Goal: Task Accomplishment & Management: Use online tool/utility

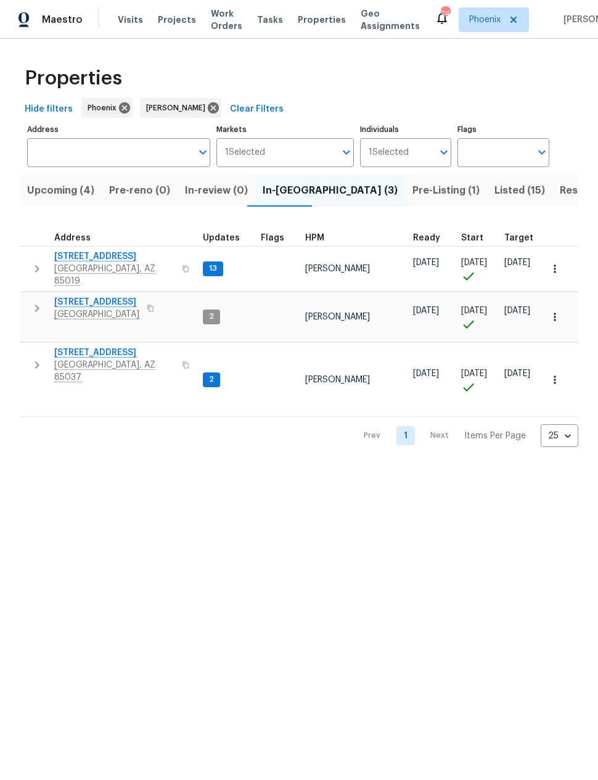
click at [105, 347] on span "8920 W Monterey Way" at bounding box center [114, 353] width 120 height 12
click at [80, 296] on span "6547 N 73rd Dr" at bounding box center [96, 302] width 85 height 12
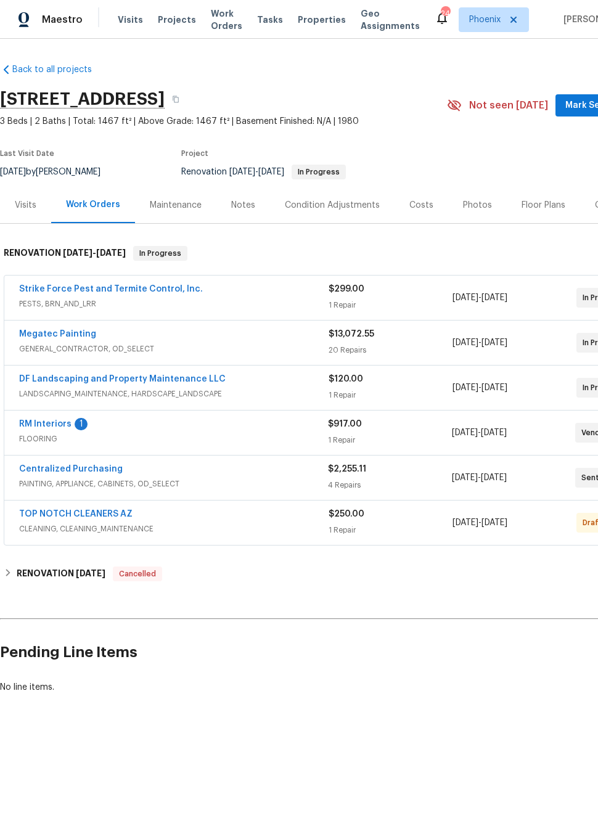
click at [44, 421] on link "RM Interiors" at bounding box center [45, 424] width 52 height 9
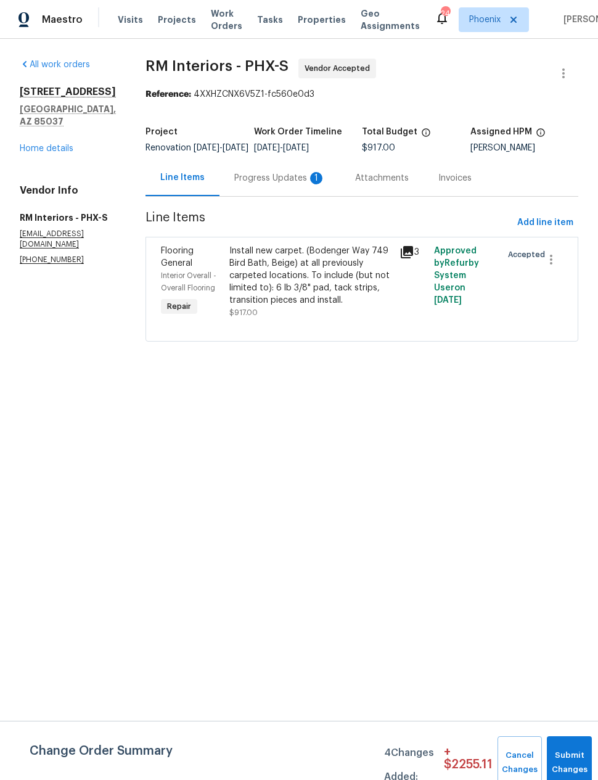
click at [250, 297] on div "Install new carpet. (Bodenger Way 749 Bird Bath, Beige) at all previously carpe…" at bounding box center [310, 276] width 163 height 62
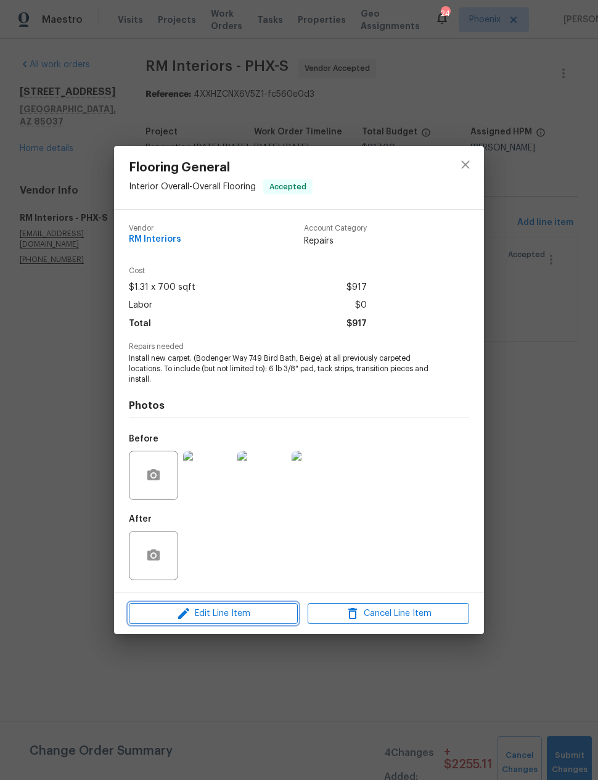
click at [187, 614] on icon "button" at bounding box center [183, 613] width 15 height 15
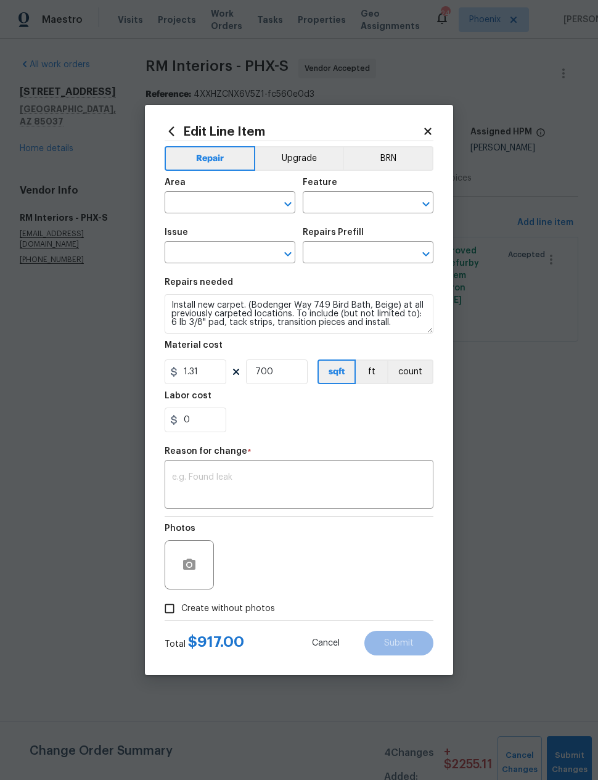
type input "Interior Overall"
type input "Overall Flooring"
type input "Flooring General"
type input "Carpet LVL 1 - Bodenger Way (Beige) $1.31"
click at [175, 469] on div "x ​" at bounding box center [299, 486] width 269 height 46
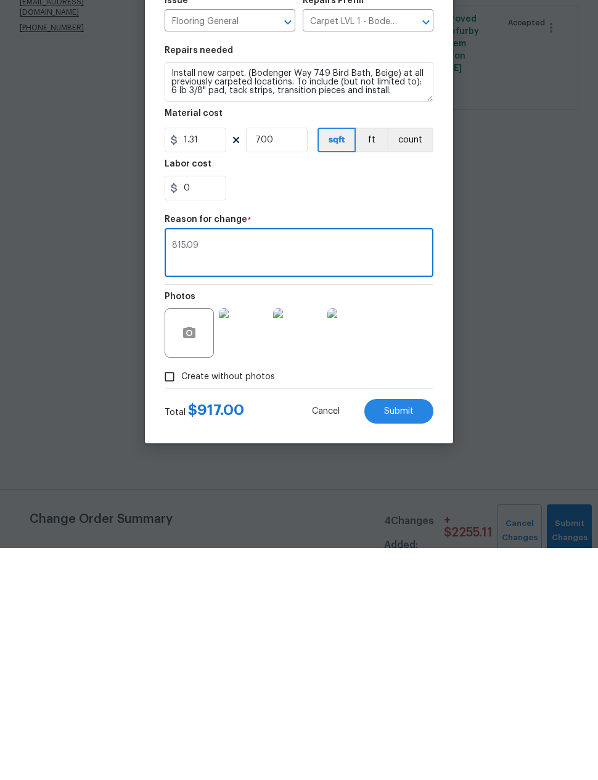
type textarea "815.09"
click at [276, 359] on input "700" at bounding box center [277, 371] width 62 height 25
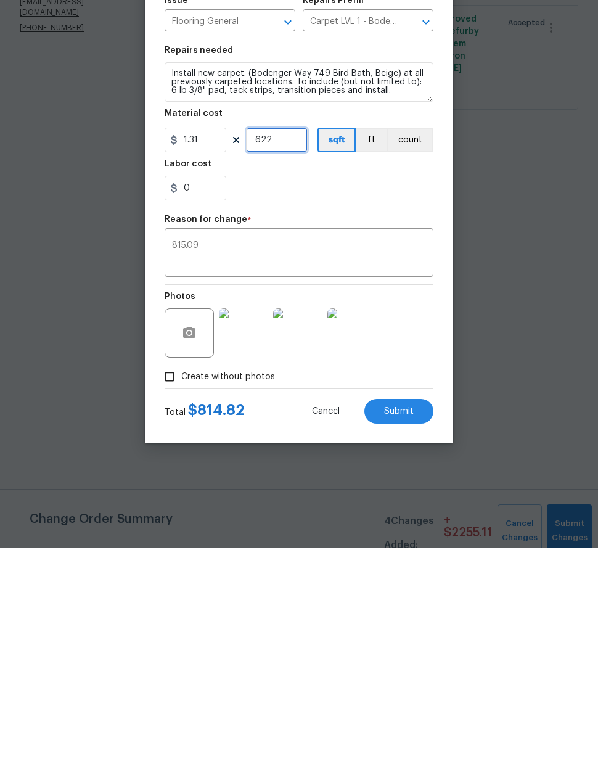
type input "622"
click at [190, 408] on input "0" at bounding box center [196, 420] width 62 height 25
type input "0.27"
click at [390, 271] on section "Repairs needed Install new carpet. (Bodenger Way 749 Bird Bath, Beige) at all p…" at bounding box center [299, 355] width 269 height 169
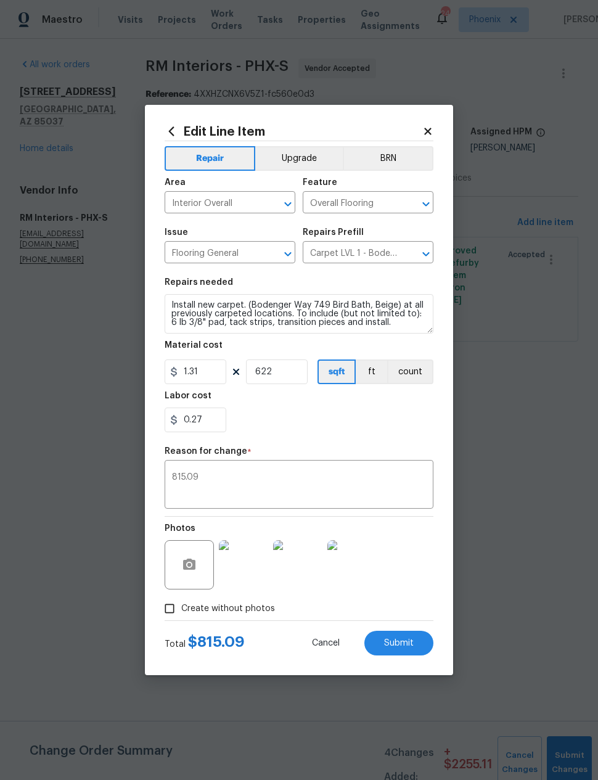
click at [404, 639] on span "Submit" at bounding box center [399, 643] width 30 height 9
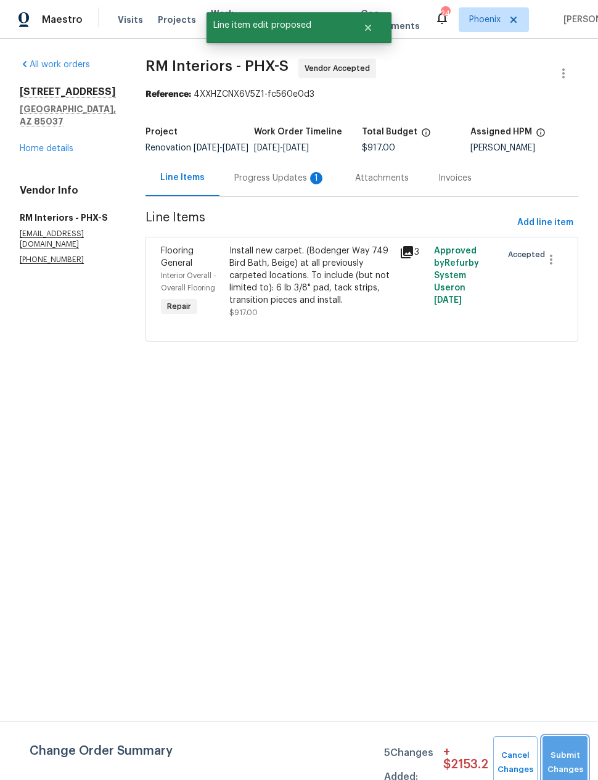
click at [564, 746] on button "Submit Changes" at bounding box center [565, 762] width 45 height 53
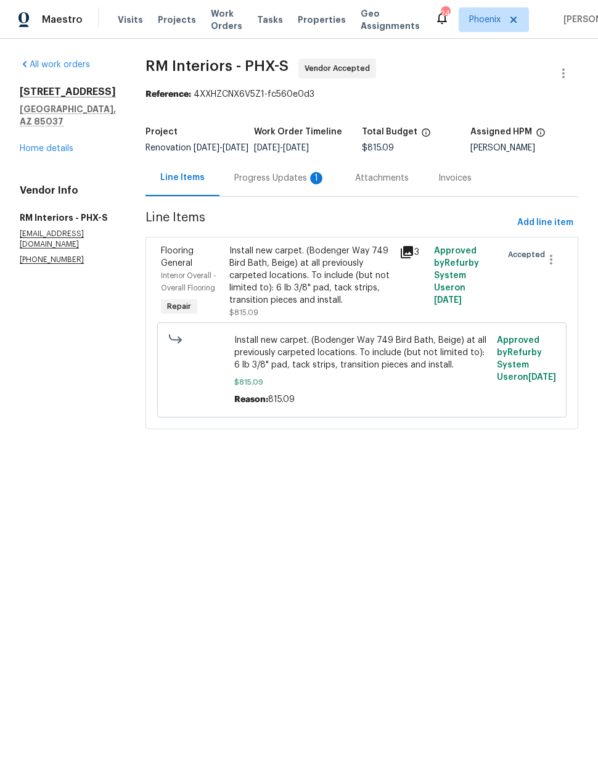
click at [261, 184] on div "Progress Updates 1" at bounding box center [279, 178] width 91 height 12
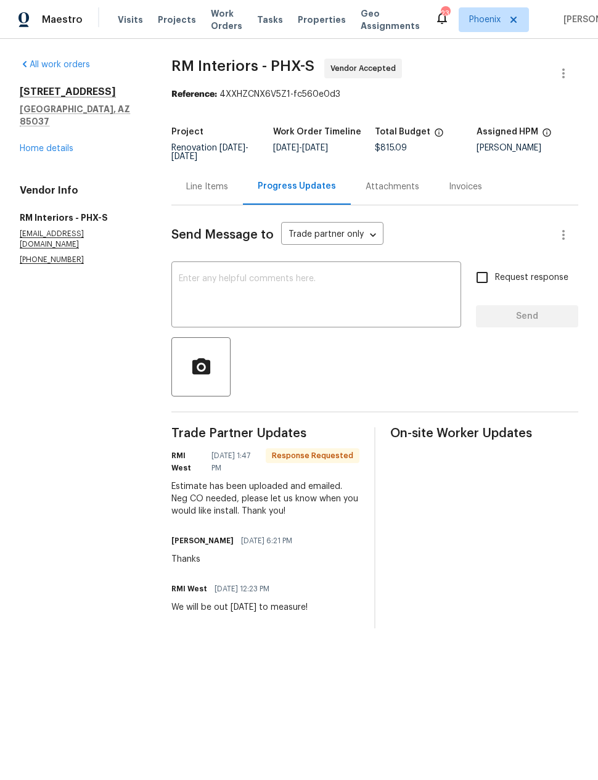
click at [223, 291] on textarea at bounding box center [316, 295] width 275 height 43
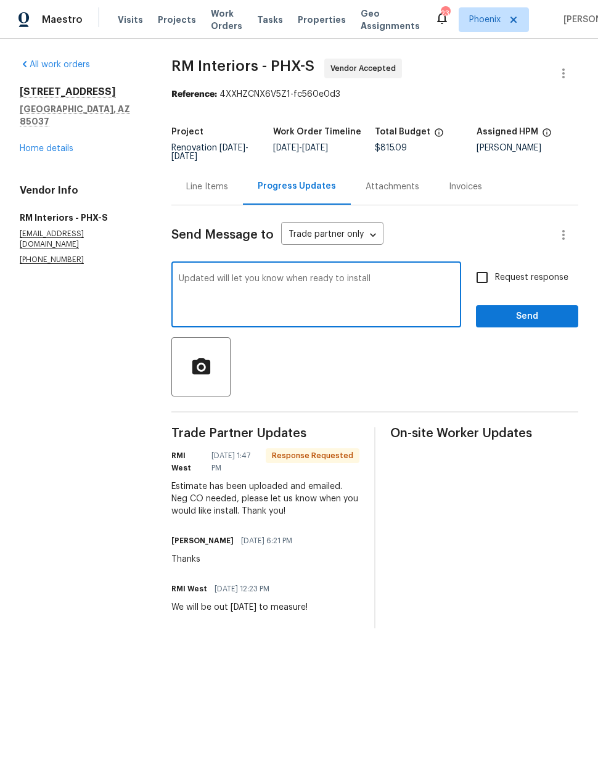
type textarea "Updated will let you know when ready to install"
click at [529, 309] on button "Send" at bounding box center [527, 316] width 102 height 23
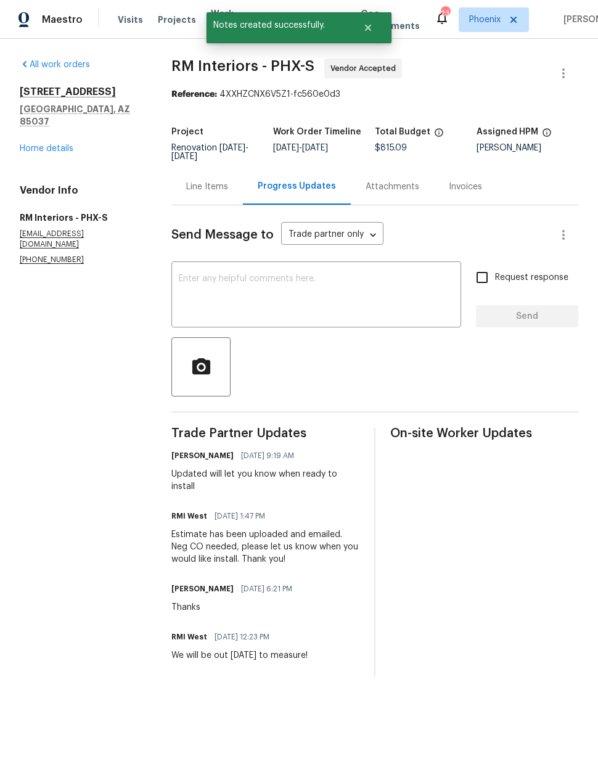
click at [49, 144] on link "Home details" at bounding box center [47, 148] width 54 height 9
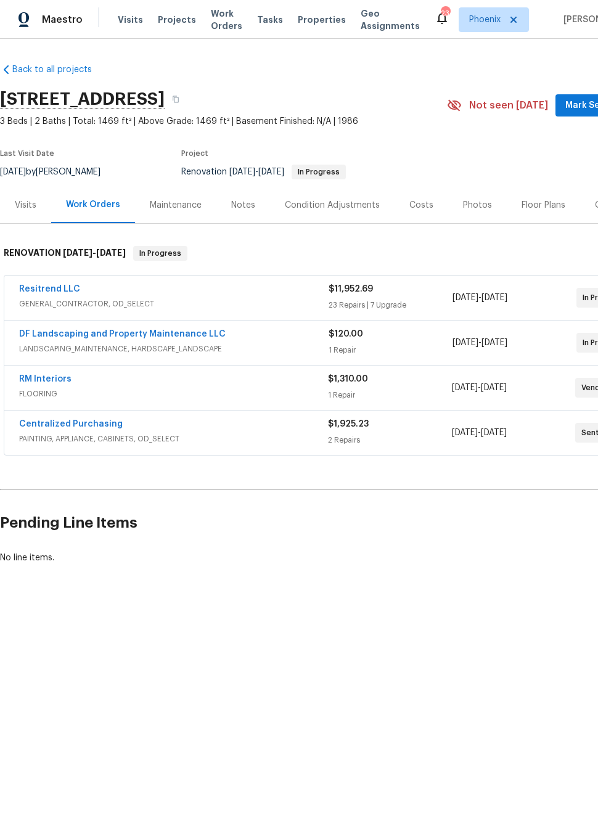
click at [40, 375] on link "RM Interiors" at bounding box center [45, 379] width 52 height 9
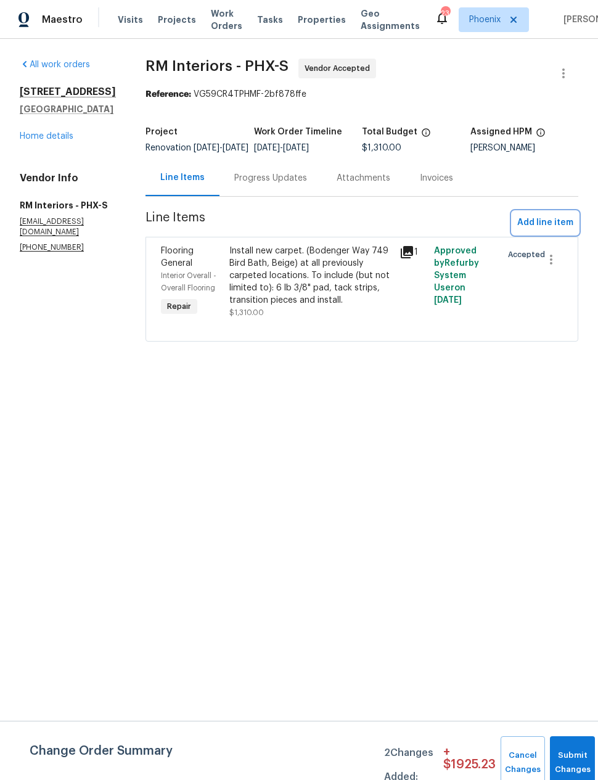
click at [538, 230] on span "Add line item" at bounding box center [545, 222] width 56 height 15
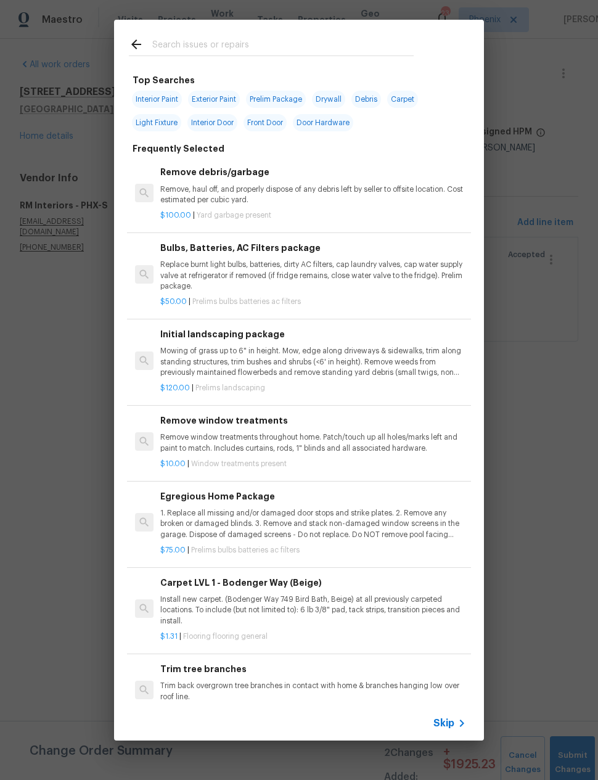
click at [175, 44] on input "text" at bounding box center [282, 46] width 261 height 18
type input "Odor"
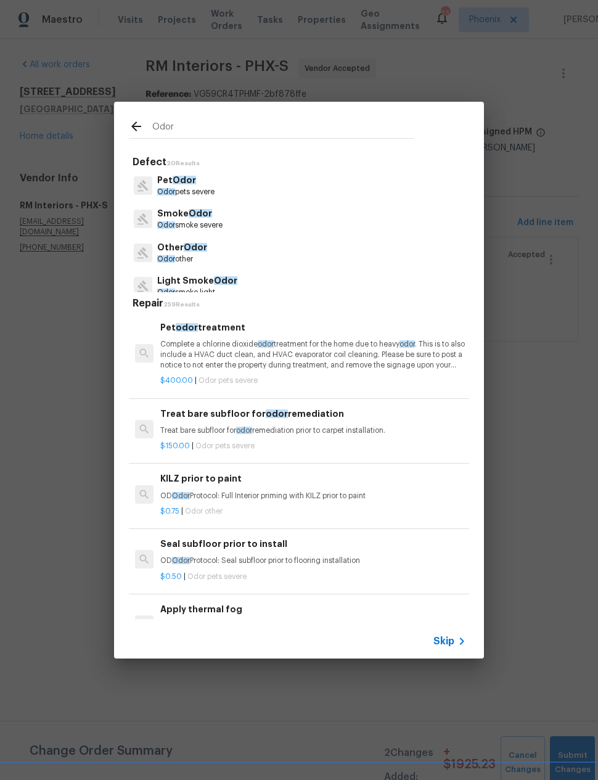
click at [183, 419] on h6 "Treat bare subfloor for odor remediation" at bounding box center [313, 414] width 306 height 14
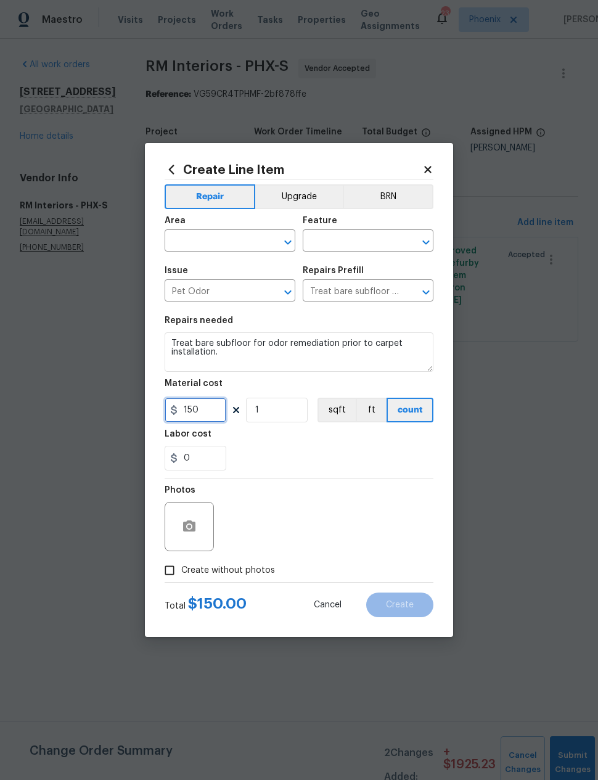
click at [200, 411] on input "150" at bounding box center [196, 410] width 62 height 25
type input "0.27"
click at [284, 408] on input "1" at bounding box center [277, 410] width 62 height 25
type input "952"
click at [388, 463] on div "0" at bounding box center [299, 458] width 269 height 25
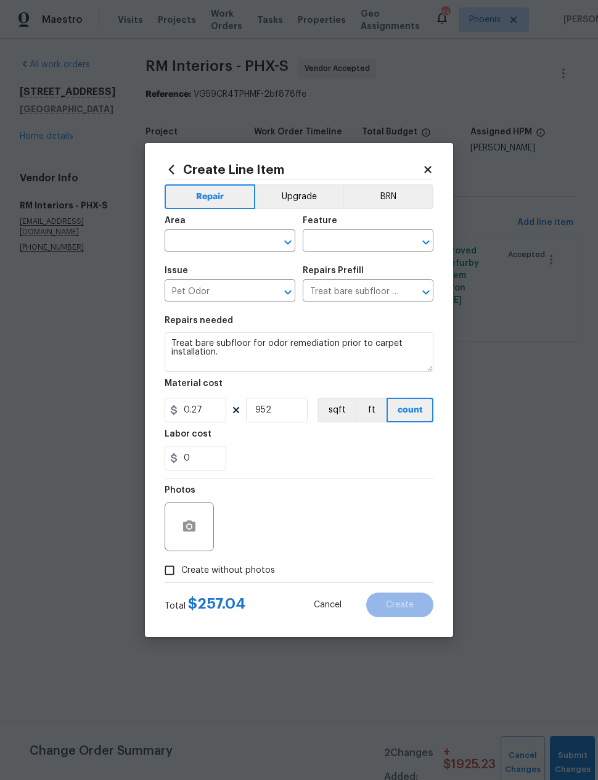
click at [178, 566] on input "Create without photos" at bounding box center [169, 570] width 23 height 23
checkbox input "true"
click at [400, 519] on textarea at bounding box center [329, 526] width 210 height 49
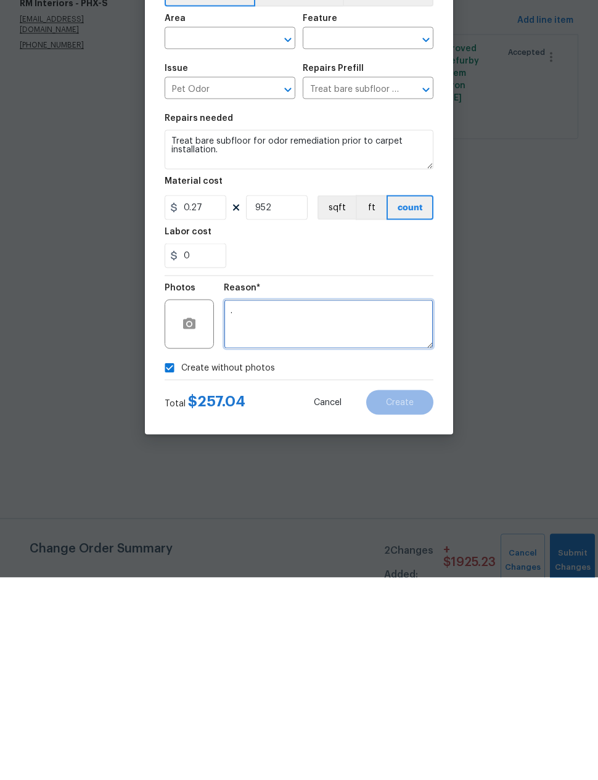
type textarea "."
click at [187, 232] on input "text" at bounding box center [213, 241] width 96 height 19
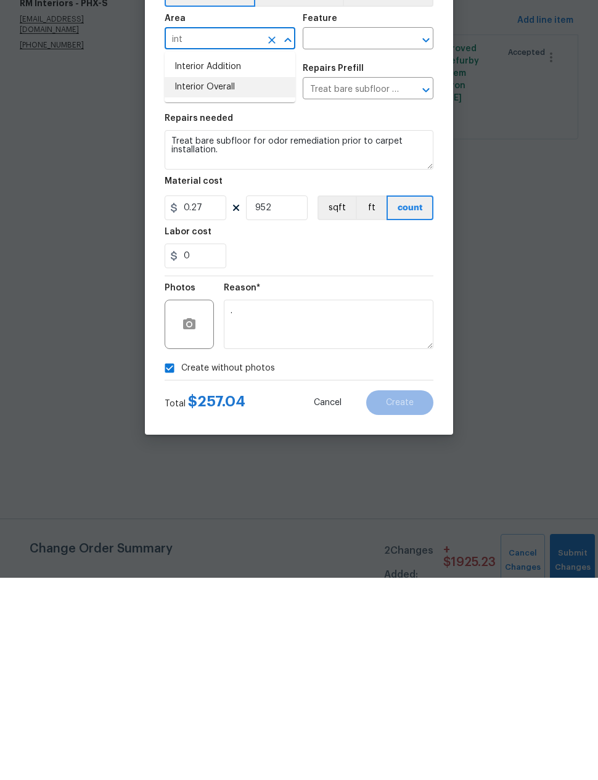
click at [197, 279] on li "Interior Overall" at bounding box center [230, 289] width 131 height 20
type input "Interior Overall"
click at [324, 232] on input "text" at bounding box center [351, 241] width 96 height 19
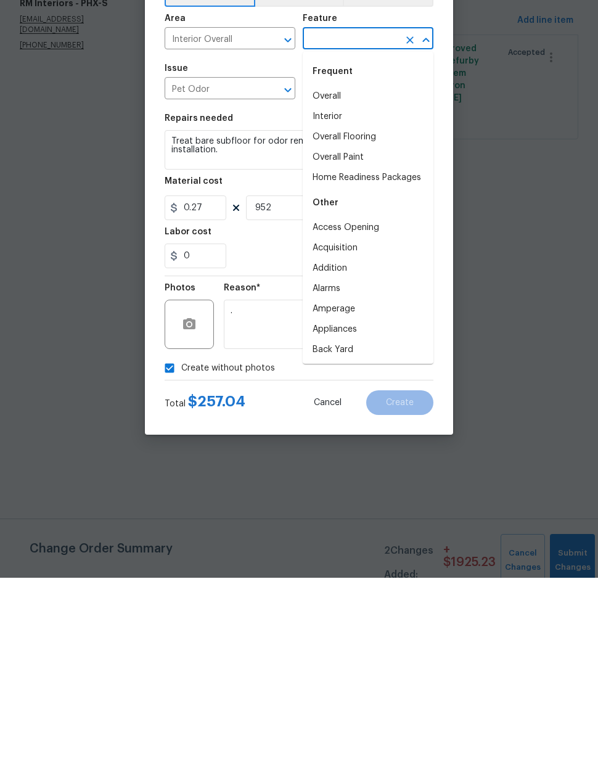
click at [331, 289] on li "Overall" at bounding box center [368, 299] width 131 height 20
type input "Overall"
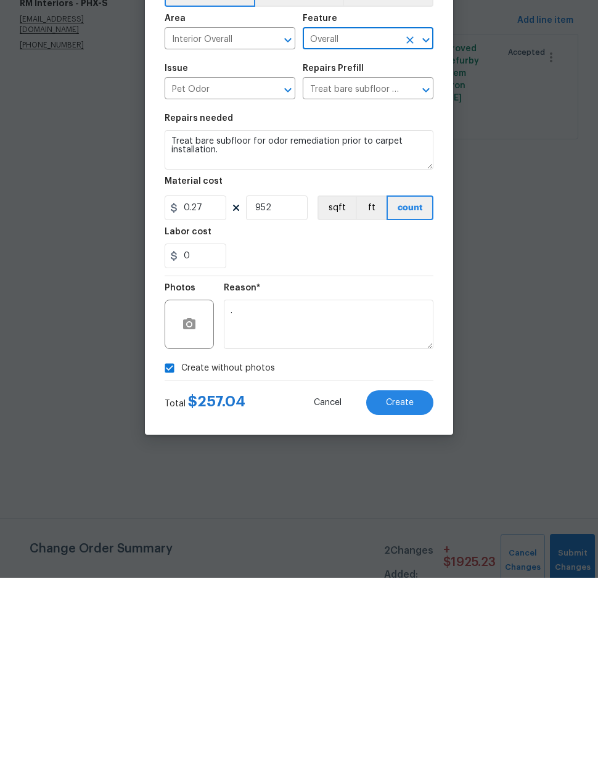
click at [408, 593] on button "Create" at bounding box center [399, 605] width 67 height 25
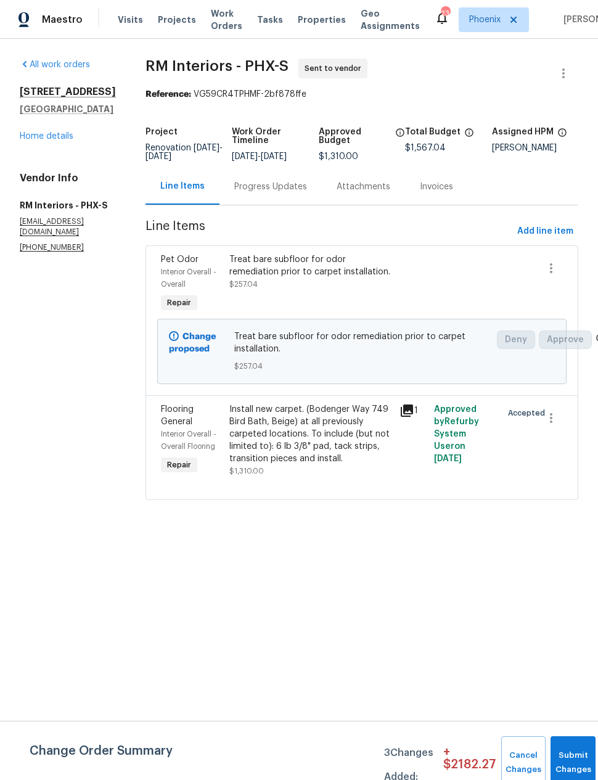
click at [258, 451] on div "Install new carpet. (Bodenger Way 749 Bird Bath, Beige) at all previously carpe…" at bounding box center [310, 434] width 163 height 62
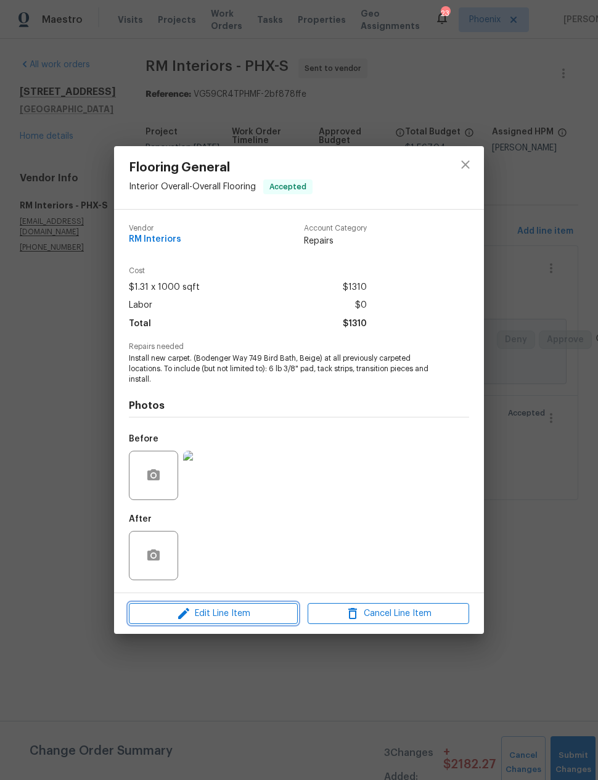
click at [199, 615] on span "Edit Line Item" at bounding box center [214, 613] width 162 height 15
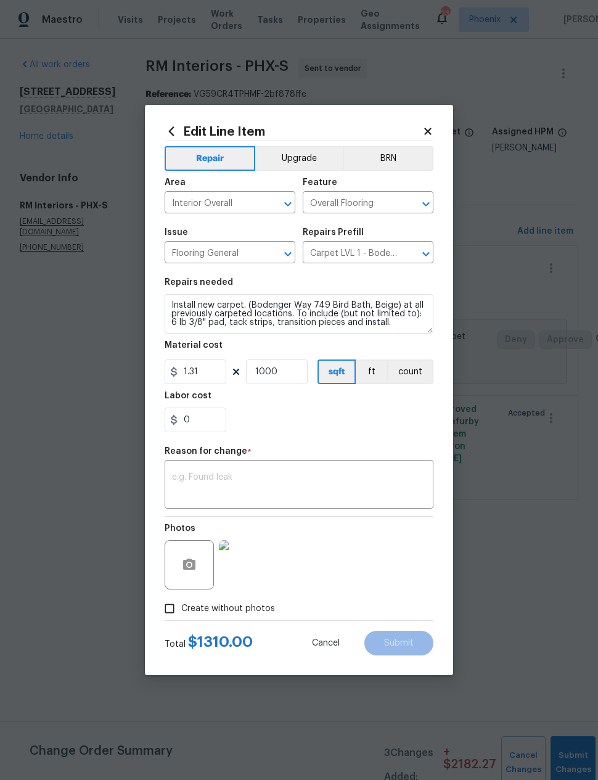
click at [191, 480] on textarea at bounding box center [299, 486] width 254 height 26
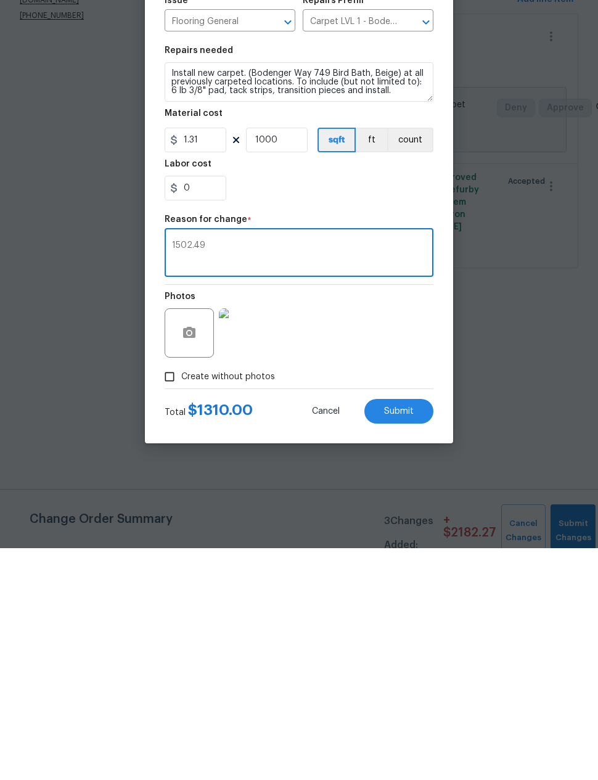
type textarea "1502.49"
click at [284, 359] on input "1000" at bounding box center [277, 371] width 62 height 25
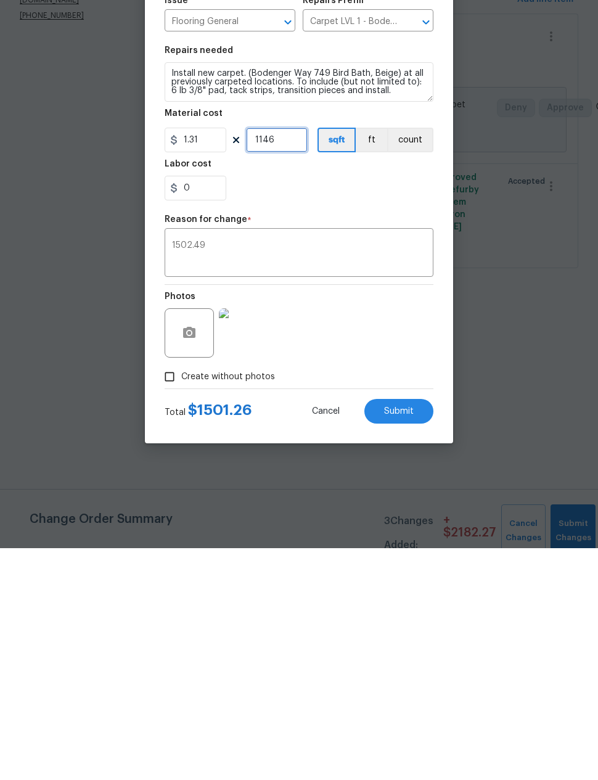
type input "1146"
click at [199, 408] on input "0" at bounding box center [196, 420] width 62 height 25
click at [391, 517] on div "Photos" at bounding box center [299, 557] width 269 height 80
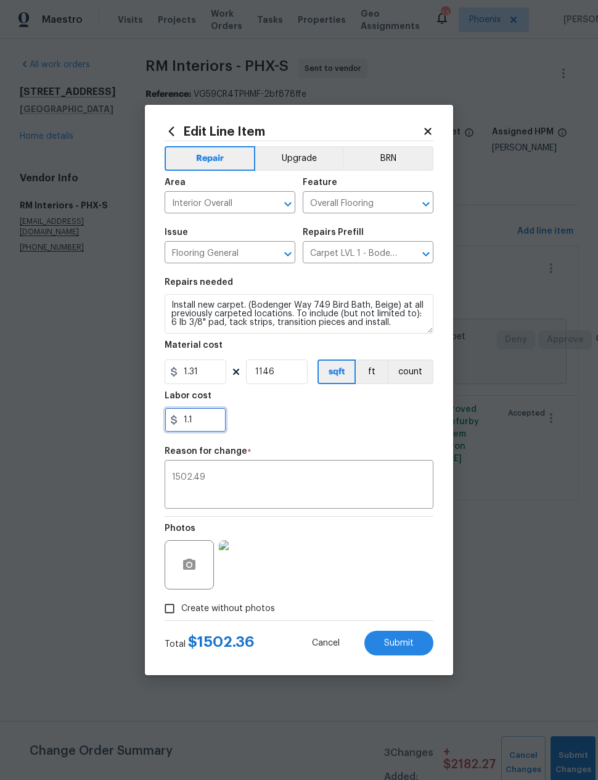
click at [201, 419] on input "1.1" at bounding box center [196, 420] width 62 height 25
type input "1.23"
click at [396, 419] on div "1.23" at bounding box center [299, 420] width 269 height 25
click at [402, 646] on span "Submit" at bounding box center [399, 643] width 30 height 9
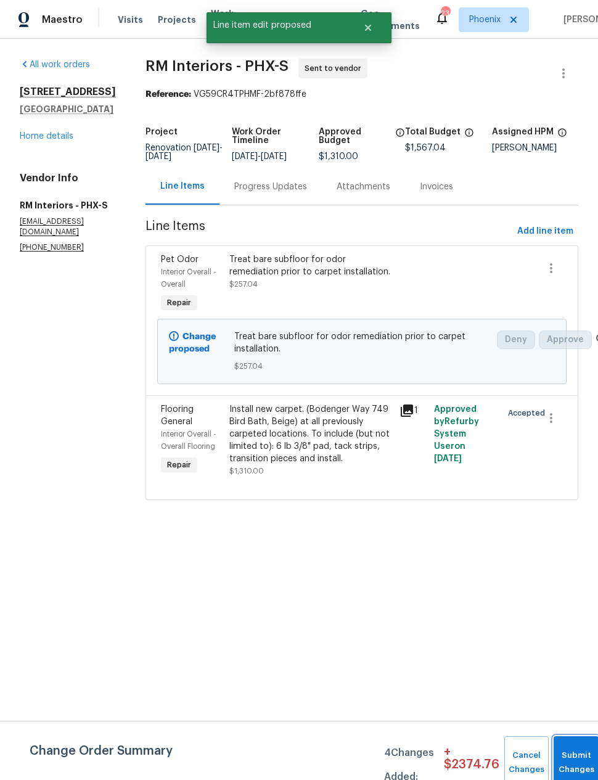
click at [564, 744] on button "Submit Changes" at bounding box center [576, 762] width 45 height 53
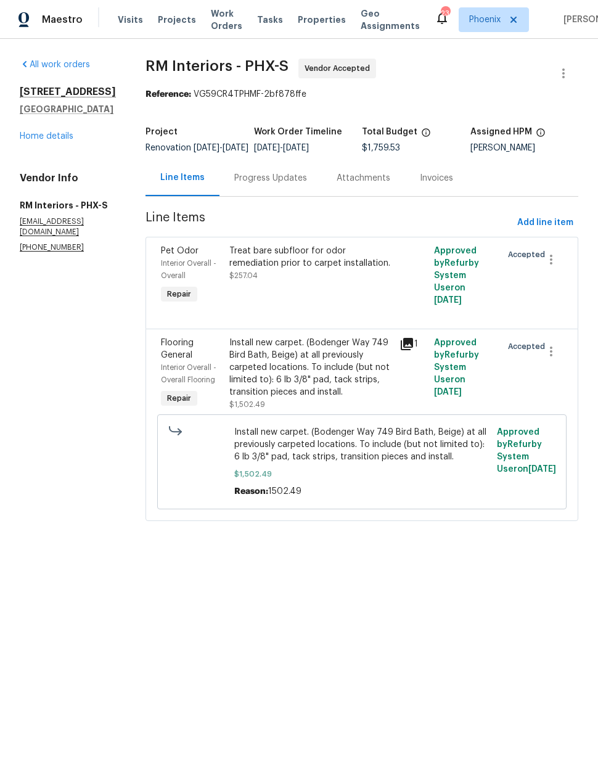
click at [273, 184] on div "Progress Updates" at bounding box center [270, 178] width 73 height 12
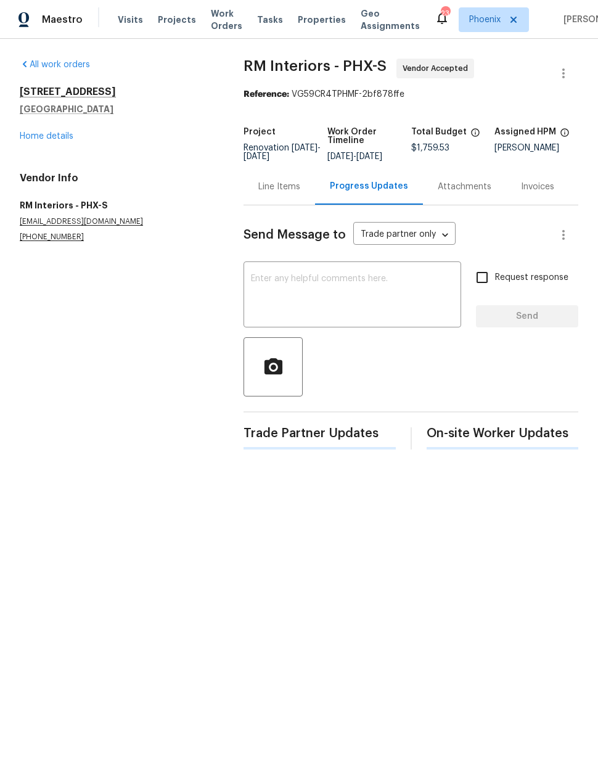
click at [340, 287] on textarea at bounding box center [352, 295] width 203 height 43
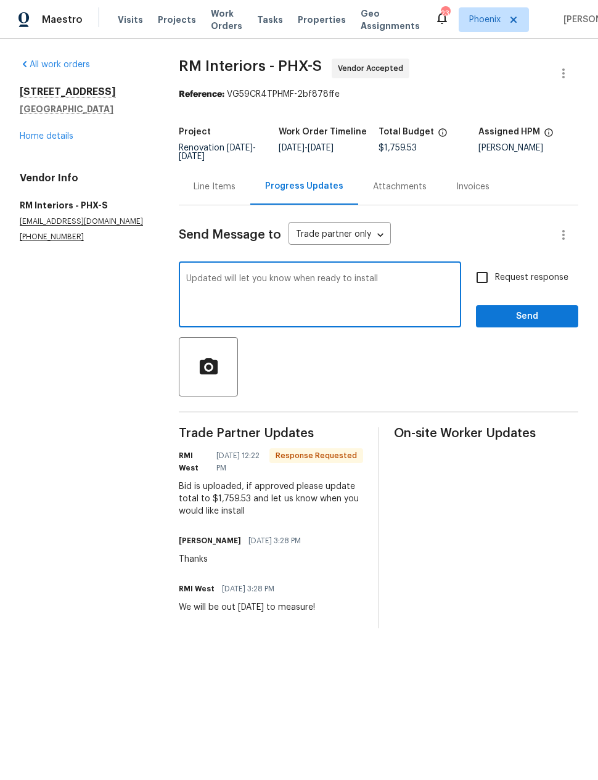
type textarea "Updated will let you know when ready to install"
click at [530, 315] on span "Send" at bounding box center [527, 316] width 83 height 15
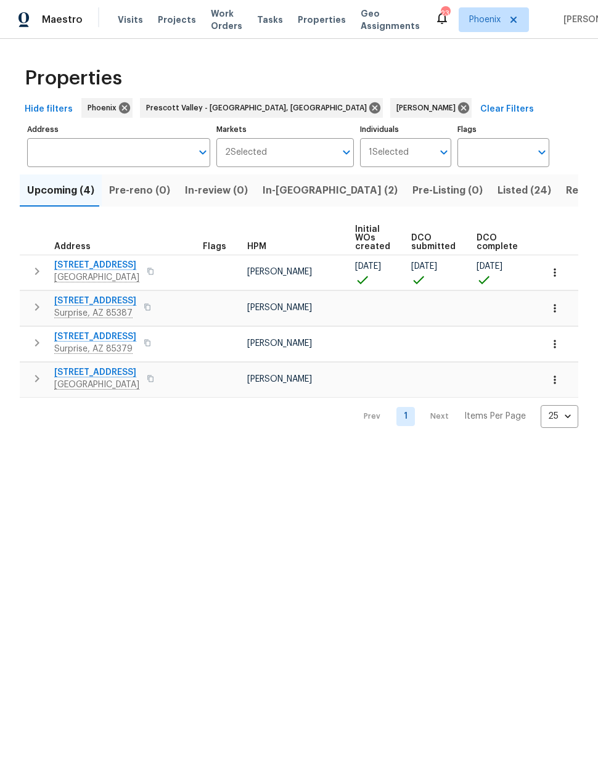
click at [566, 194] on span "Resale (8)" at bounding box center [590, 190] width 49 height 17
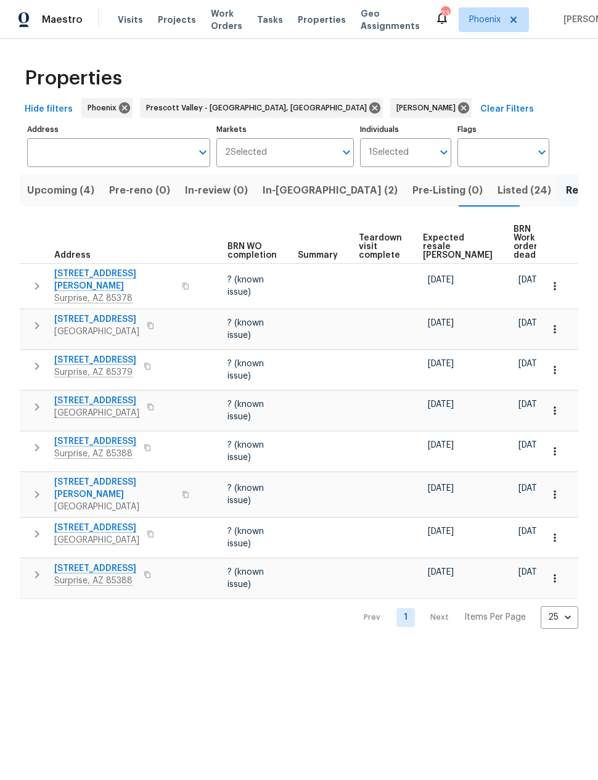
scroll to position [0, 127]
click at [436, 238] on span "Expected resale COE" at bounding box center [459, 247] width 70 height 26
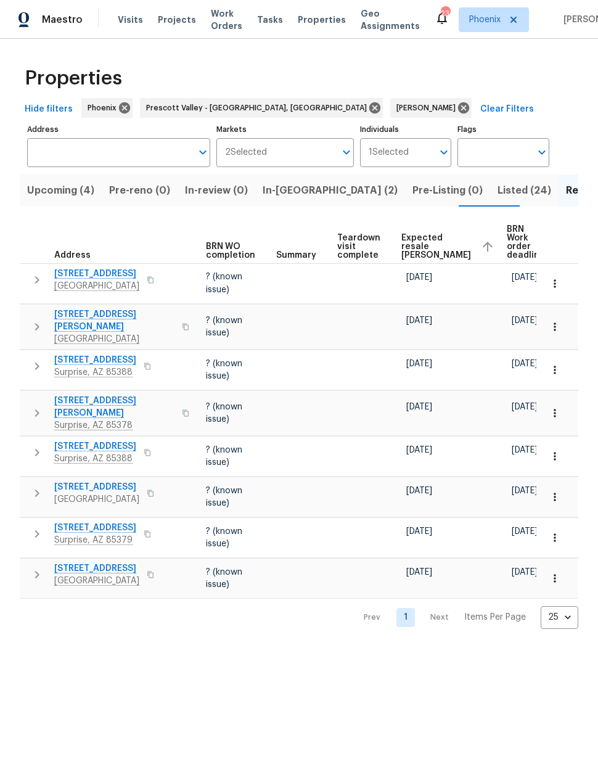
scroll to position [0, 148]
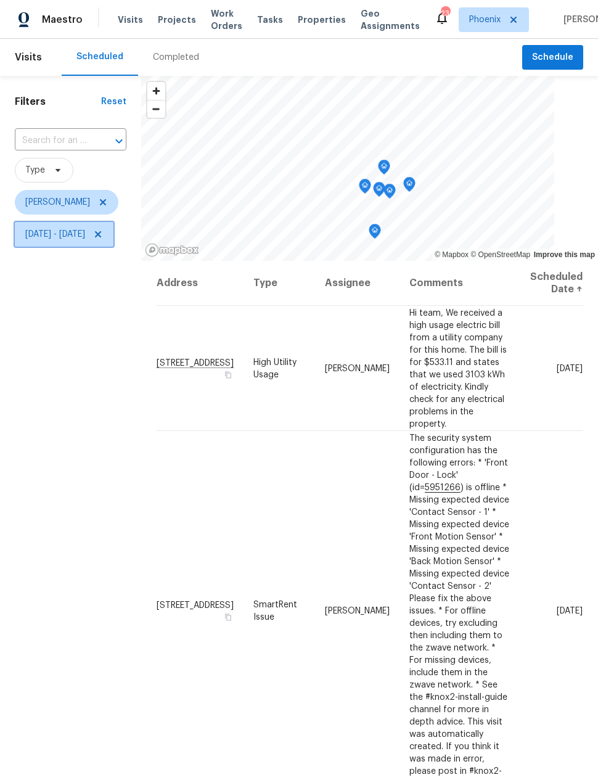
click at [55, 238] on span "[DATE] - [DATE]" at bounding box center [55, 234] width 60 height 12
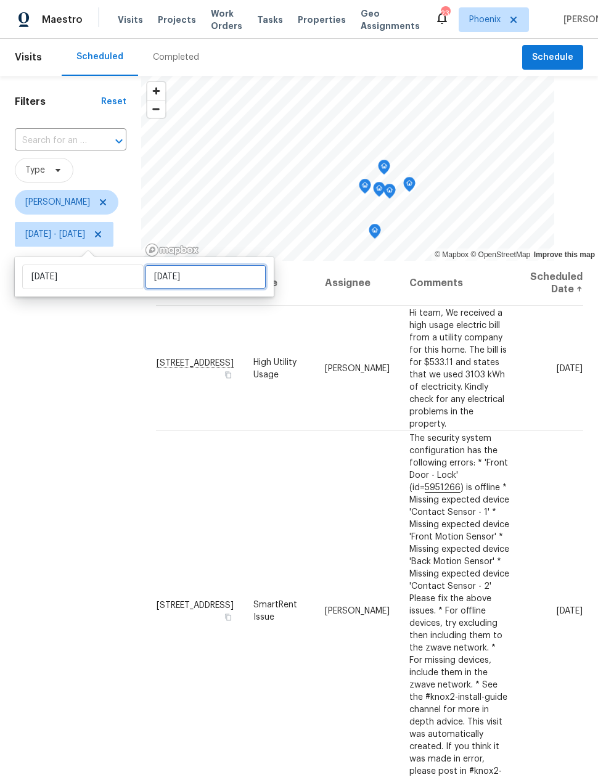
click at [166, 283] on input "[DATE]" at bounding box center [205, 277] width 121 height 25
select select "7"
select select "2025"
select select "8"
select select "2025"
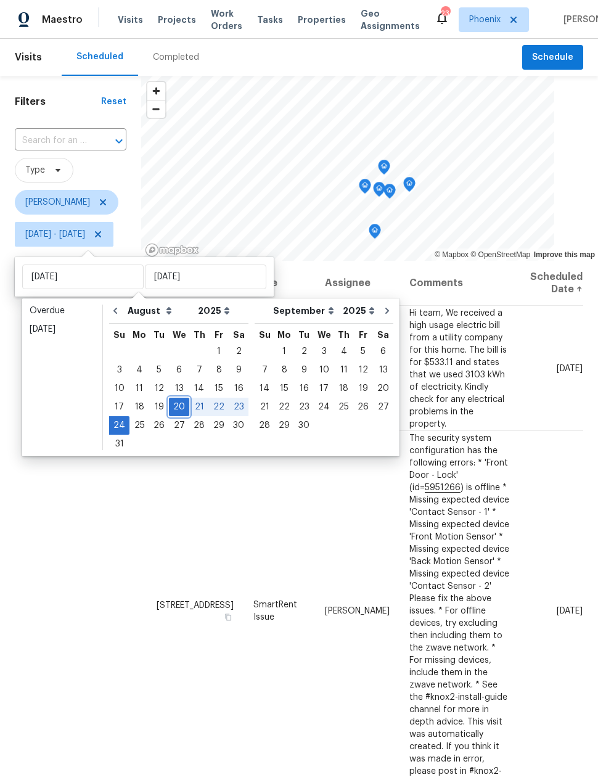
click at [173, 405] on div "20" at bounding box center [179, 406] width 20 height 17
type input "[DATE]"
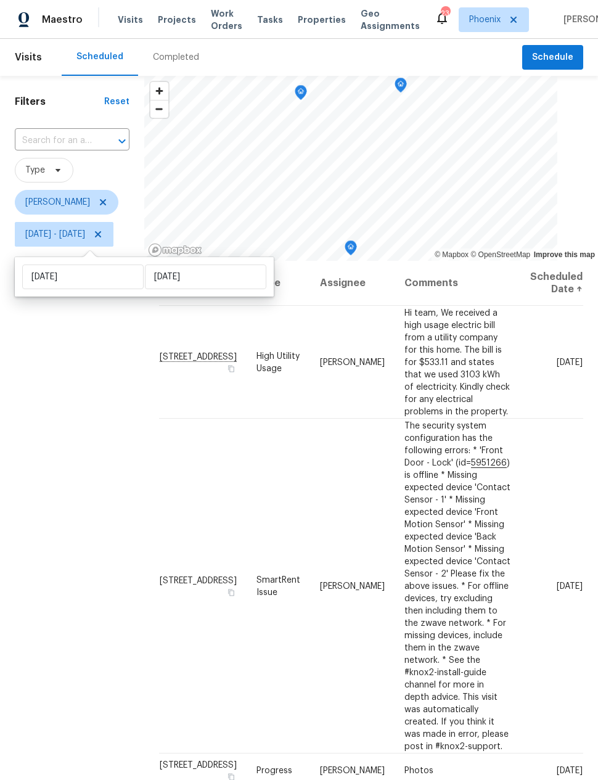
click at [112, 399] on div "Filters Reset ​ Type [PERSON_NAME] [DATE] - [DATE]" at bounding box center [72, 480] width 144 height 809
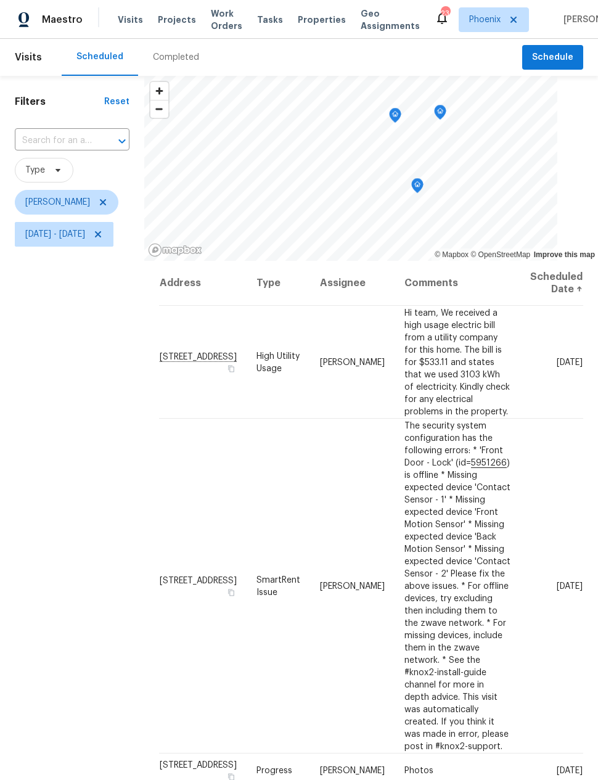
click at [401, 113] on icon "Map marker" at bounding box center [395, 116] width 11 height 14
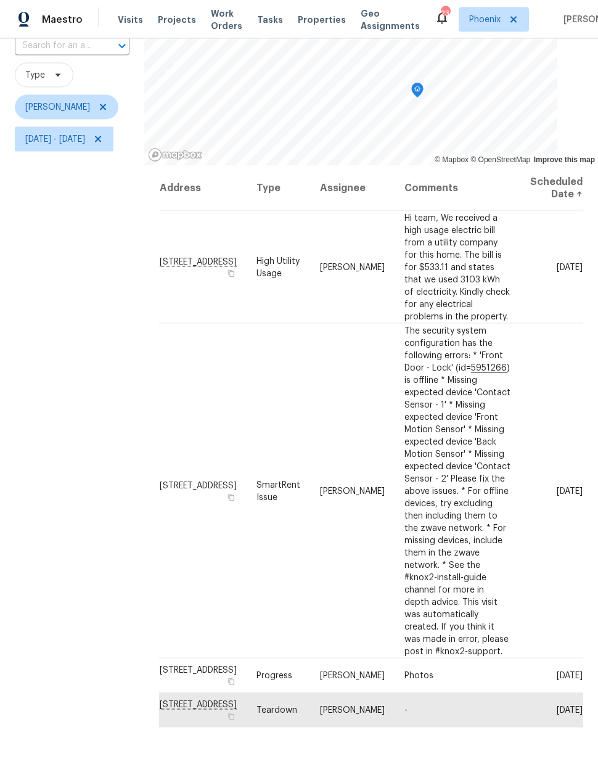
scroll to position [43, 0]
